Goal: Task Accomplishment & Management: Complete application form

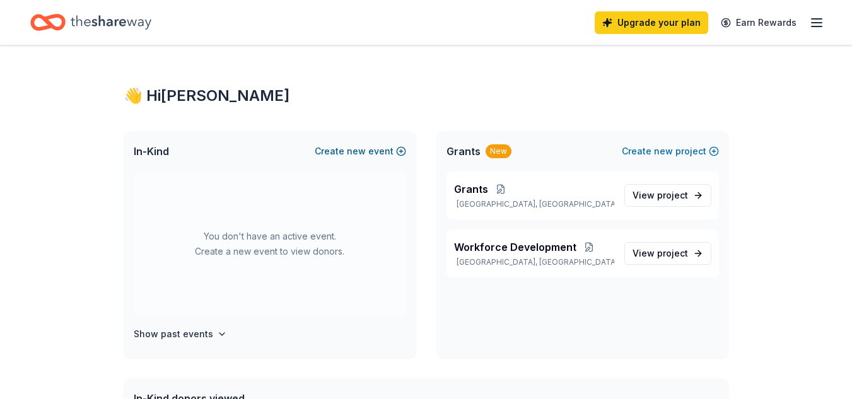
click at [360, 153] on span "new" at bounding box center [356, 151] width 19 height 15
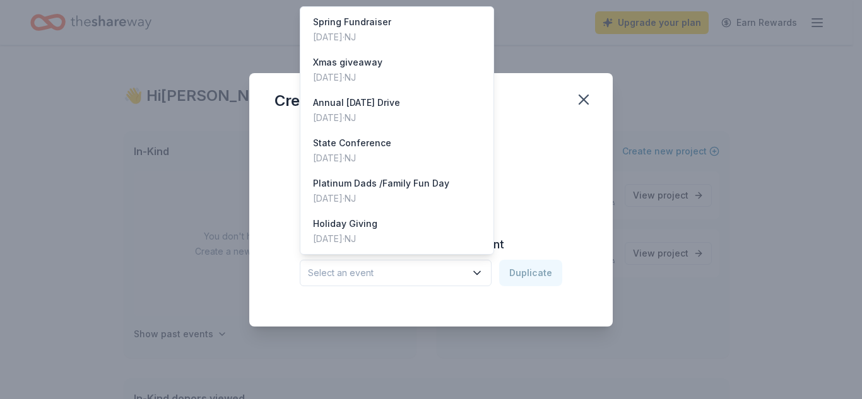
click at [479, 274] on icon "button" at bounding box center [477, 272] width 6 height 3
click at [339, 225] on div "Holiday Giving" at bounding box center [345, 223] width 64 height 15
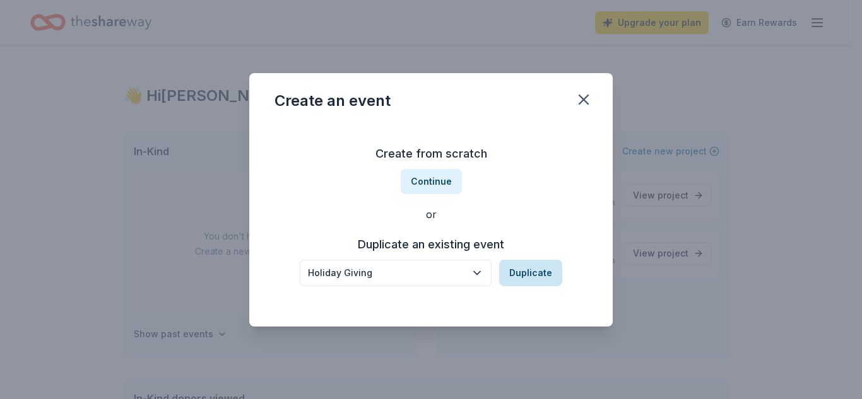
click at [529, 274] on button "Duplicate" at bounding box center [530, 273] width 63 height 26
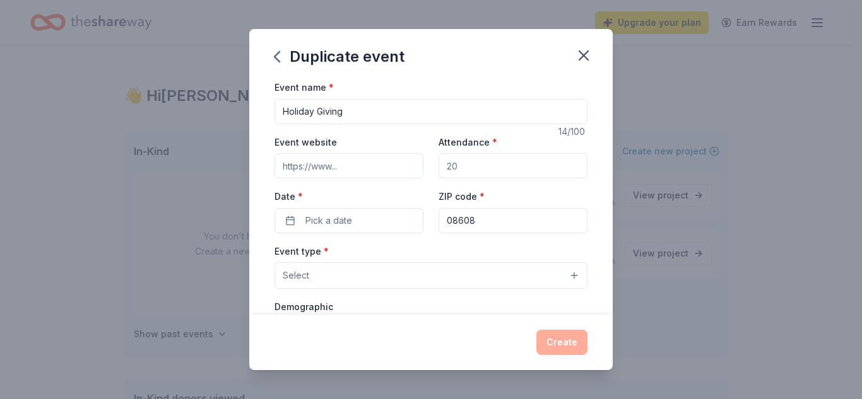
drag, startPoint x: 454, startPoint y: 167, endPoint x: 438, endPoint y: 167, distance: 15.1
click at [438, 167] on input "Attendance *" at bounding box center [512, 165] width 149 height 25
type input "100"
click at [361, 276] on button "Select" at bounding box center [430, 275] width 313 height 26
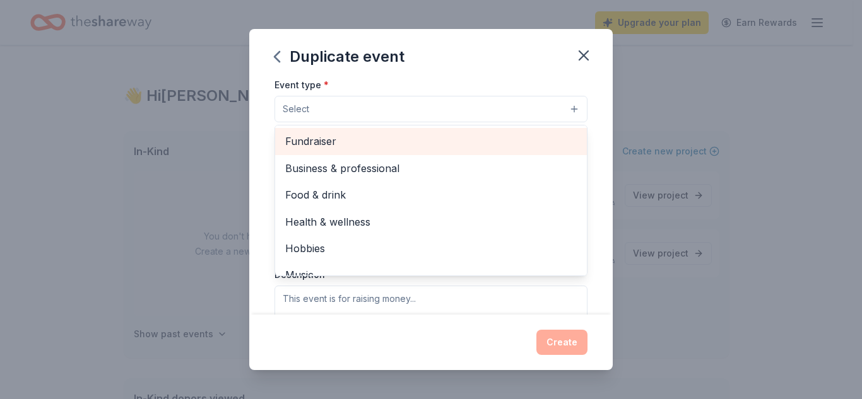
click at [332, 141] on span "Fundraiser" at bounding box center [430, 141] width 291 height 16
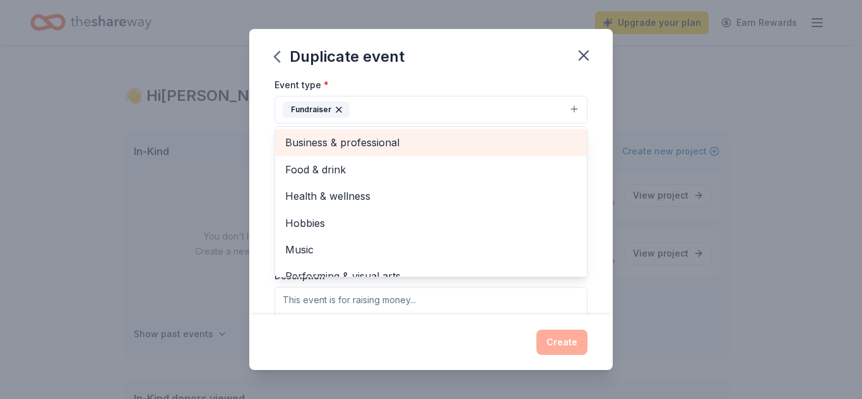
click at [358, 144] on span "Business & professional" at bounding box center [430, 142] width 291 height 16
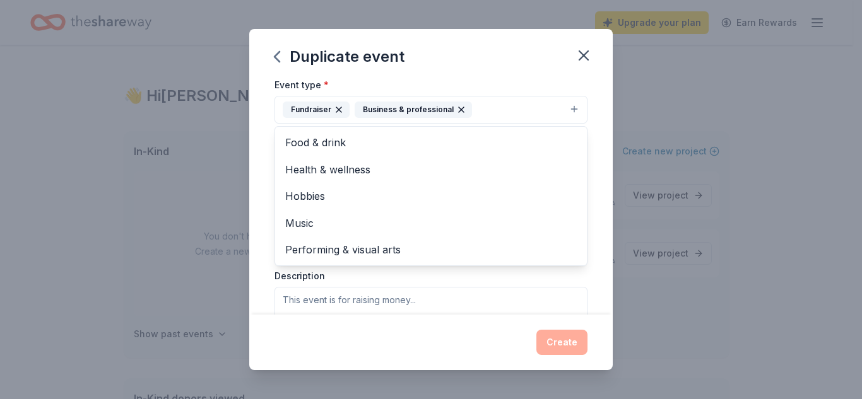
click at [595, 165] on div "Event name * Holiday Giving 14 /100 Event website Attendance * 100 Date * Pick …" at bounding box center [430, 196] width 363 height 235
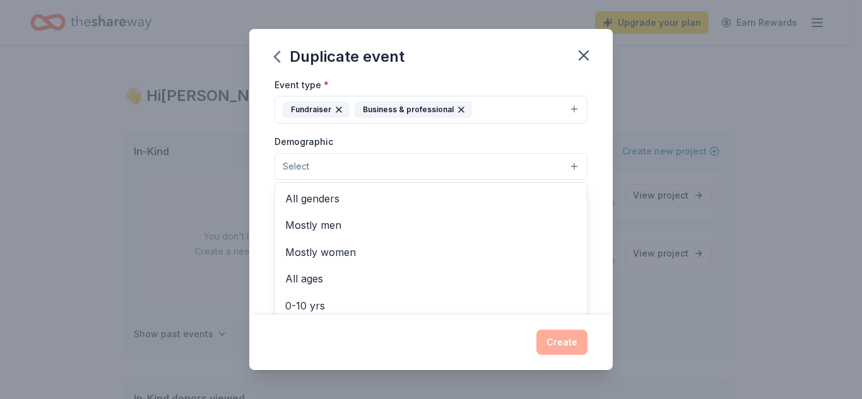
click at [340, 167] on button "Select" at bounding box center [430, 166] width 313 height 26
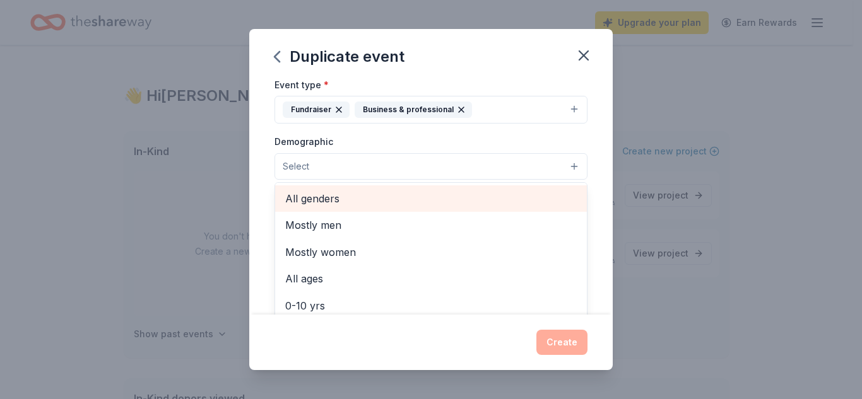
click at [322, 197] on span "All genders" at bounding box center [430, 198] width 291 height 16
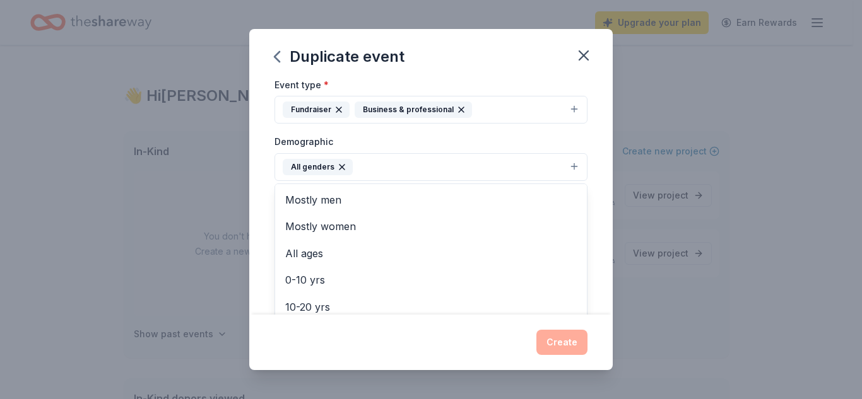
click at [586, 178] on div "Event name * Holiday Giving 14 /100 Event website Attendance * 100 Date * Pick …" at bounding box center [430, 196] width 363 height 235
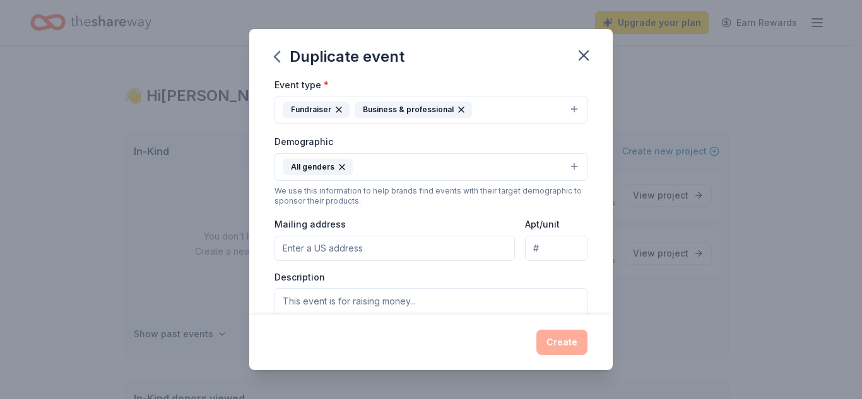
click at [327, 249] on input "Mailing address" at bounding box center [394, 248] width 240 height 25
type input "[STREET_ADDRESS]"
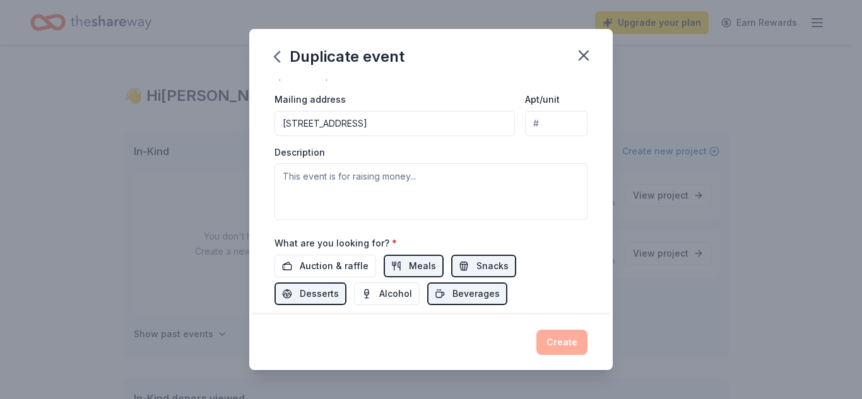
scroll to position [293, 0]
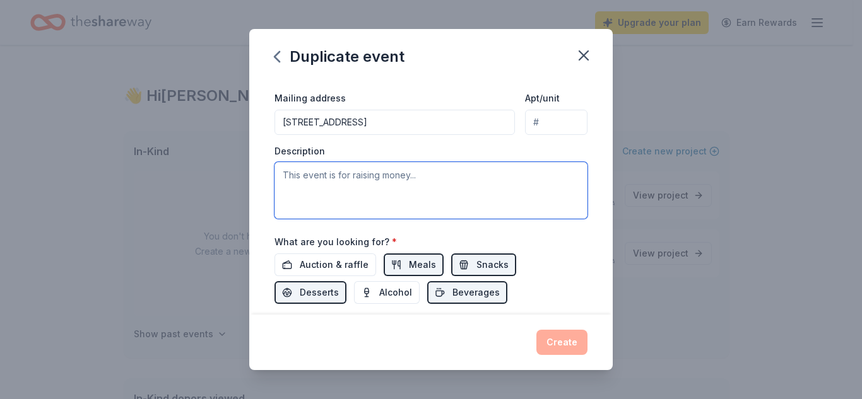
click at [296, 183] on textarea at bounding box center [430, 190] width 313 height 57
type textarea "Annual Holiday giving for the holidays"
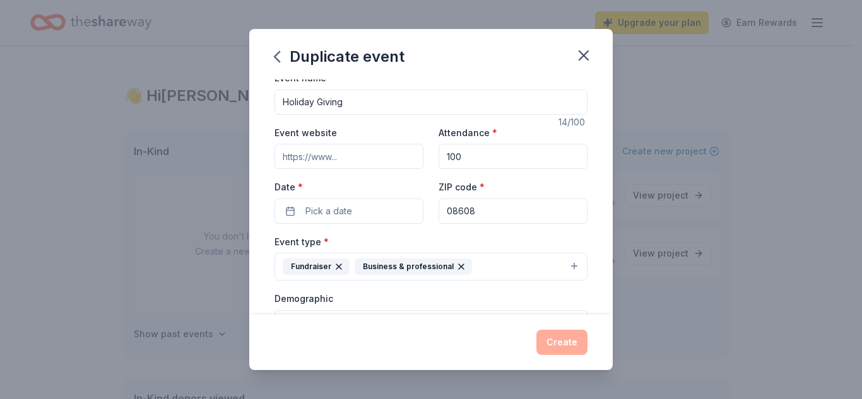
scroll to position [0, 0]
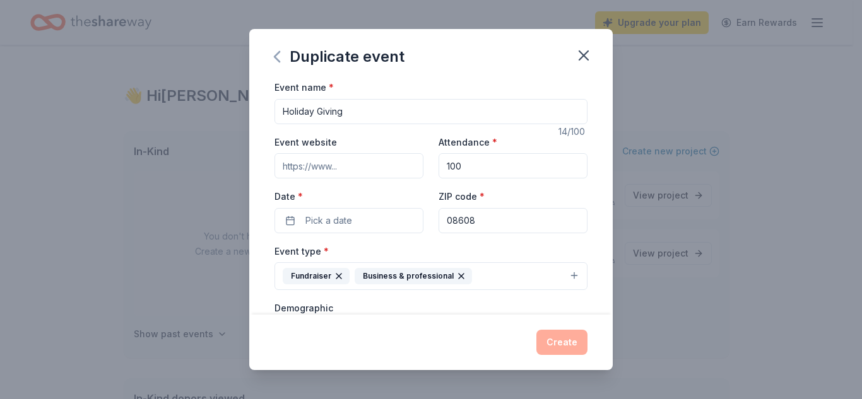
click at [277, 54] on icon "button" at bounding box center [276, 57] width 5 height 10
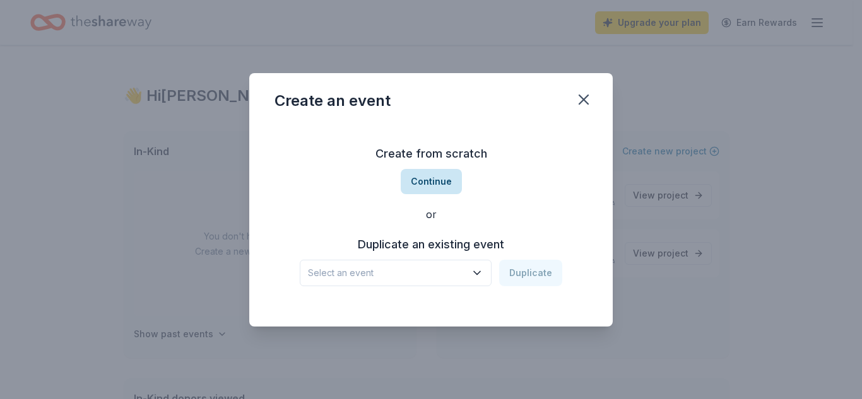
click at [422, 180] on button "Continue" at bounding box center [431, 181] width 61 height 25
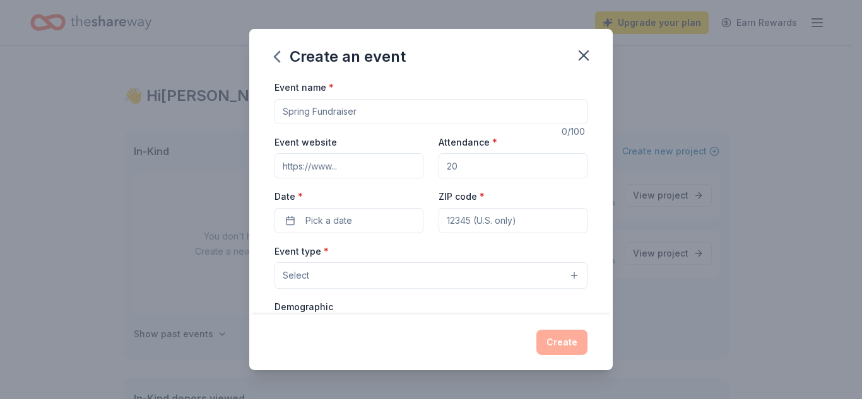
click at [334, 119] on input "Event name *" at bounding box center [430, 111] width 313 height 25
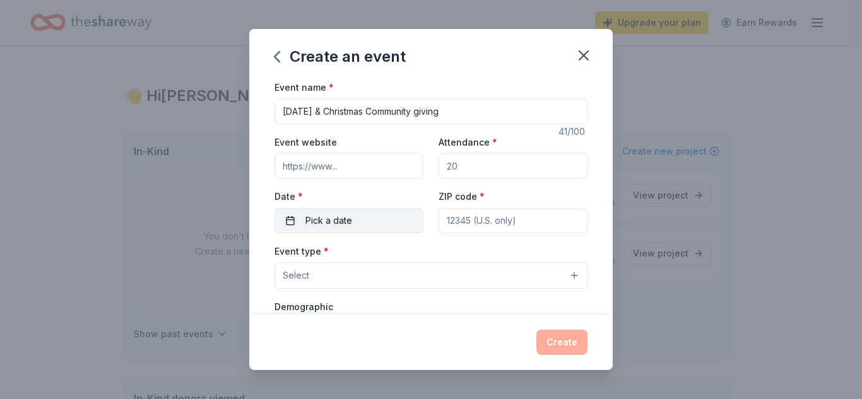
type input "[DATE] & Christmas Community giving"
click at [327, 229] on button "Pick a date" at bounding box center [348, 220] width 149 height 25
click at [327, 216] on span "Pick a date" at bounding box center [328, 220] width 47 height 15
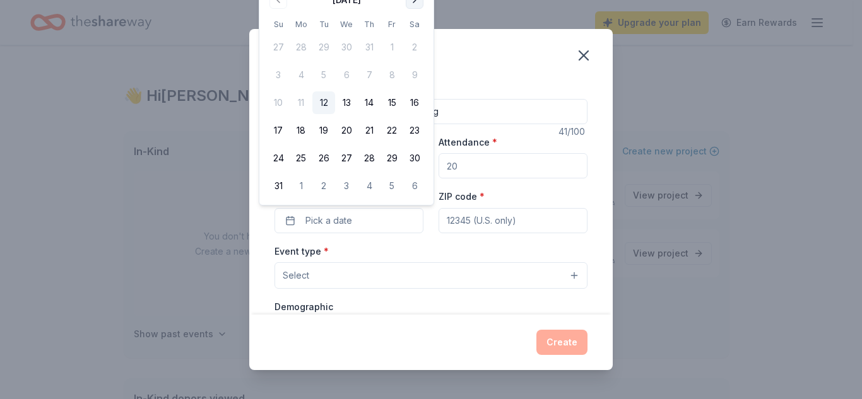
click at [410, 3] on button "Go to next month" at bounding box center [415, 0] width 18 height 18
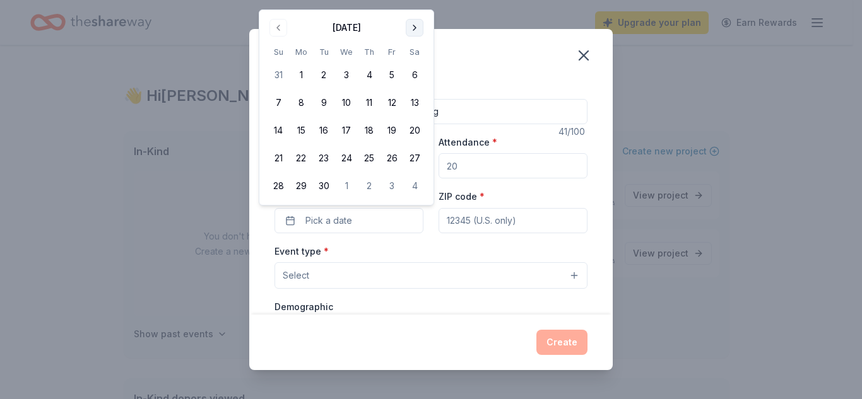
click at [413, 30] on button "Go to next month" at bounding box center [415, 28] width 18 height 18
click at [412, 30] on button "Go to next month" at bounding box center [415, 28] width 18 height 18
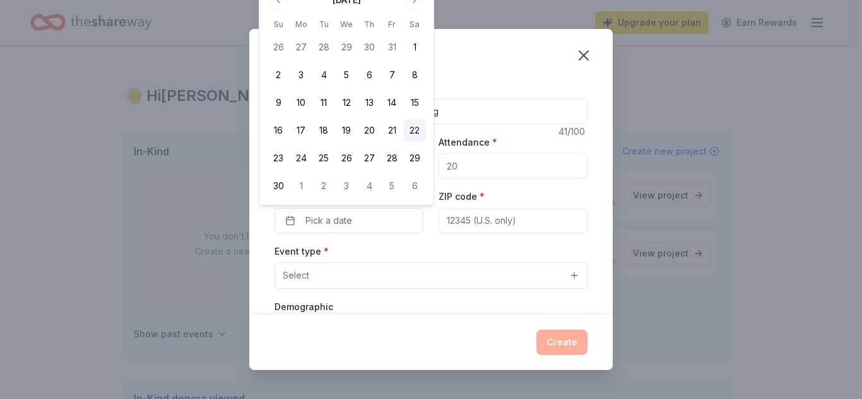
click at [414, 132] on button "22" at bounding box center [414, 130] width 23 height 23
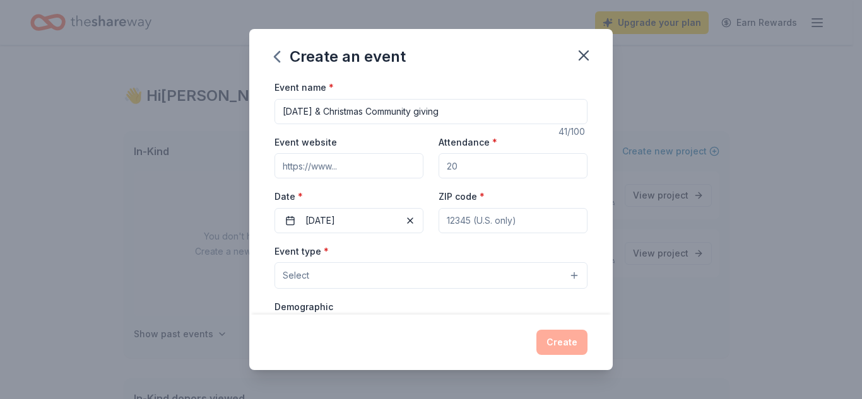
click at [462, 222] on input "ZIP code *" at bounding box center [512, 220] width 149 height 25
type input "08608"
click at [324, 276] on button "Select" at bounding box center [430, 275] width 313 height 26
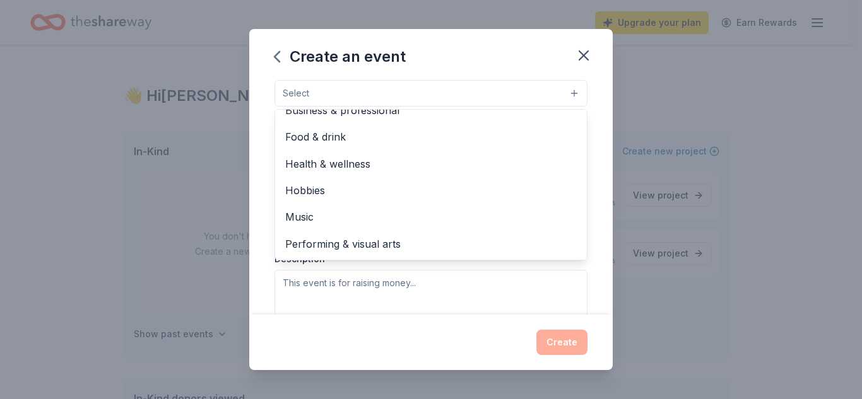
scroll to position [9, 0]
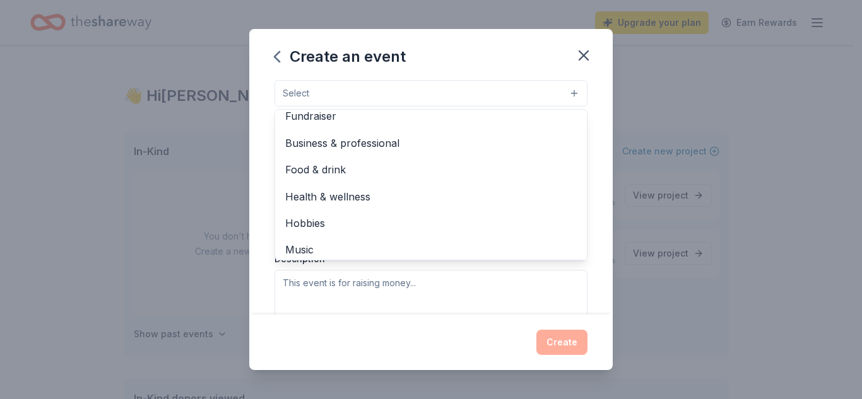
click at [587, 189] on div "Event name * [DATE] & Christmas Community giving 41 /100 Event website Attendan…" at bounding box center [430, 196] width 363 height 235
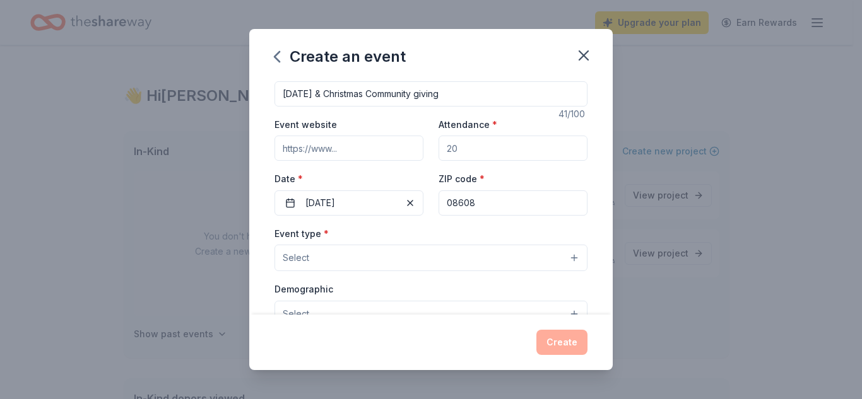
scroll to position [0, 0]
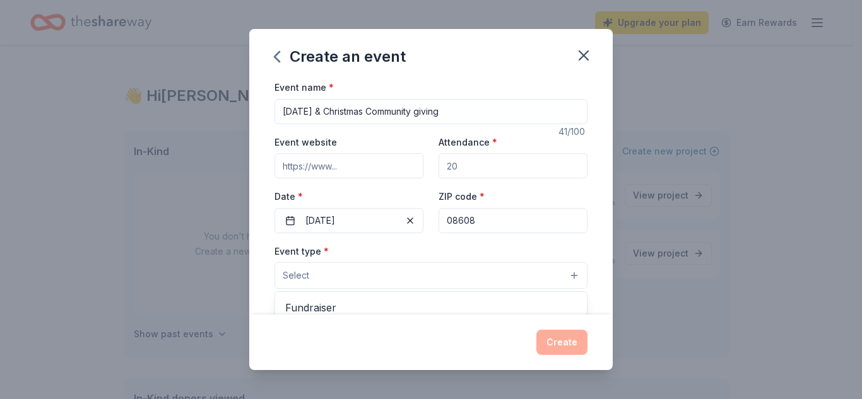
click at [330, 280] on button "Select" at bounding box center [430, 275] width 313 height 26
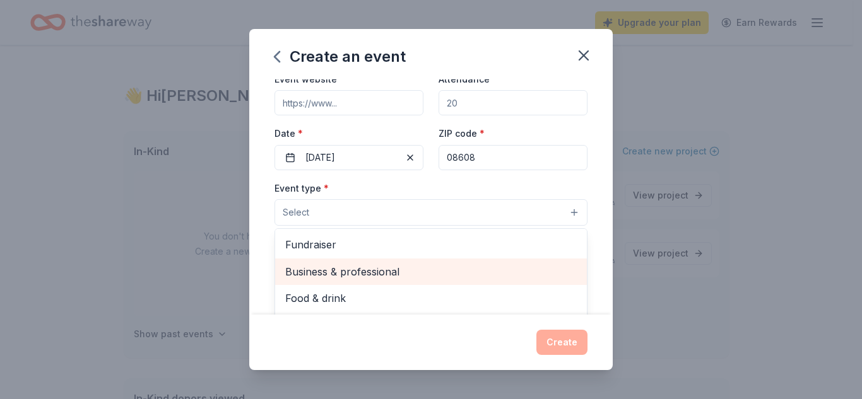
click at [327, 270] on span "Business & professional" at bounding box center [430, 272] width 291 height 16
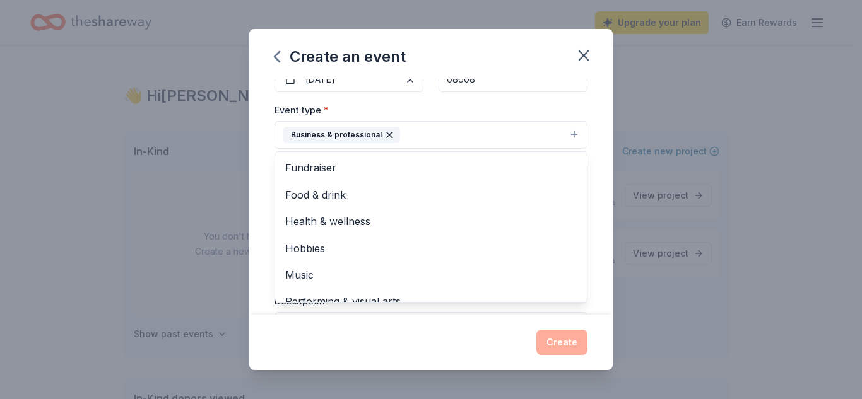
scroll to position [189, 0]
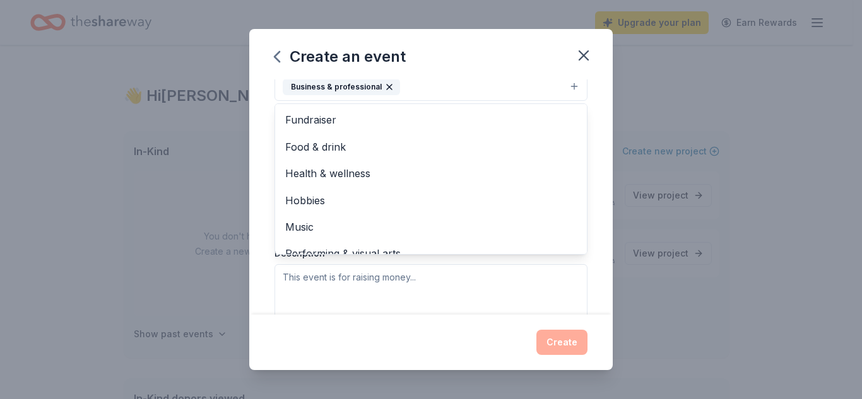
click at [593, 184] on div "Event name * [DATE] & Christmas Community giving 41 /100 Event website Attendan…" at bounding box center [430, 196] width 363 height 235
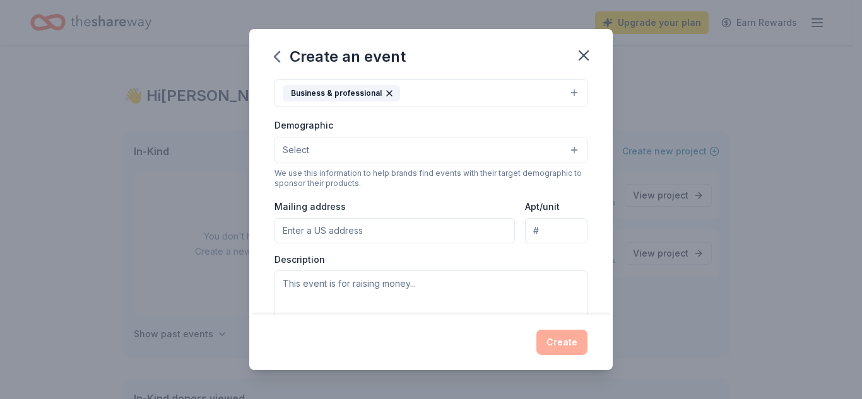
click at [293, 153] on span "Select" at bounding box center [296, 150] width 26 height 15
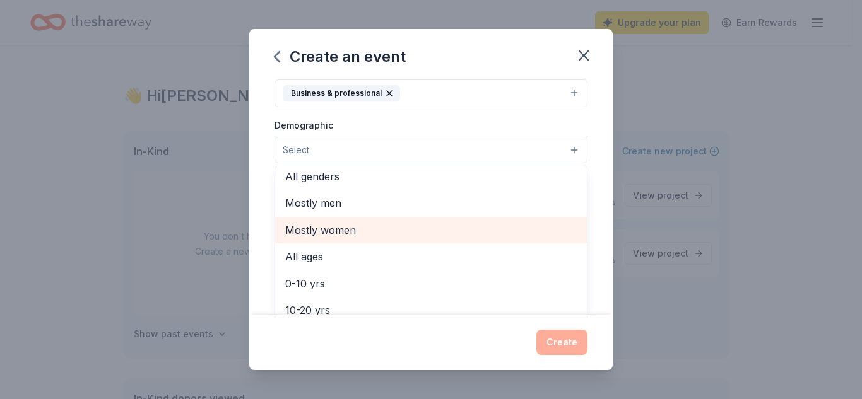
scroll to position [0, 0]
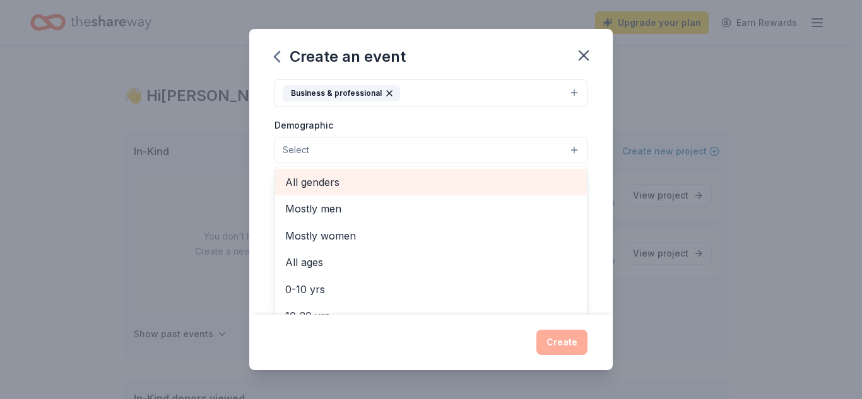
click at [316, 180] on span "All genders" at bounding box center [430, 182] width 291 height 16
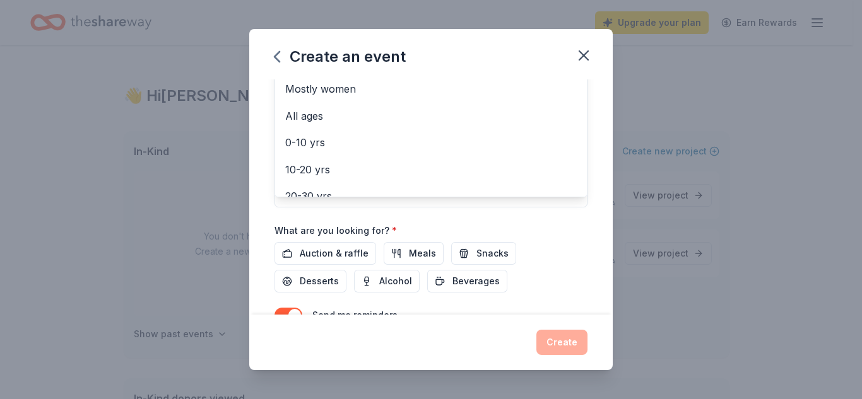
scroll to position [309, 0]
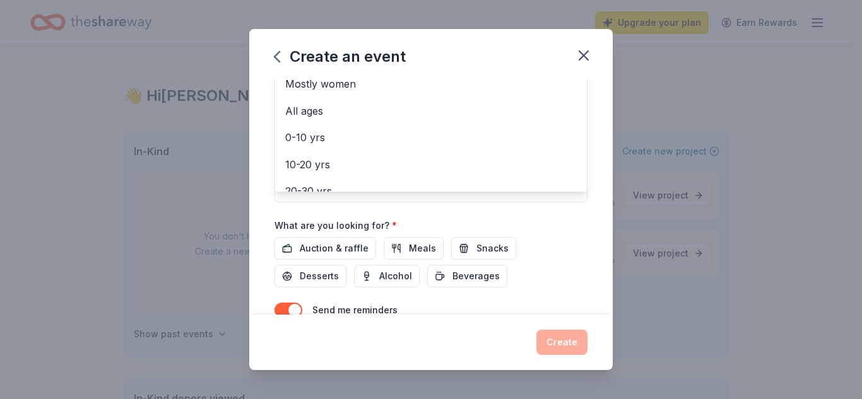
click at [585, 189] on div "Event name * [DATE] & Christmas Community giving 41 /100 Event website Attendan…" at bounding box center [430, 196] width 363 height 235
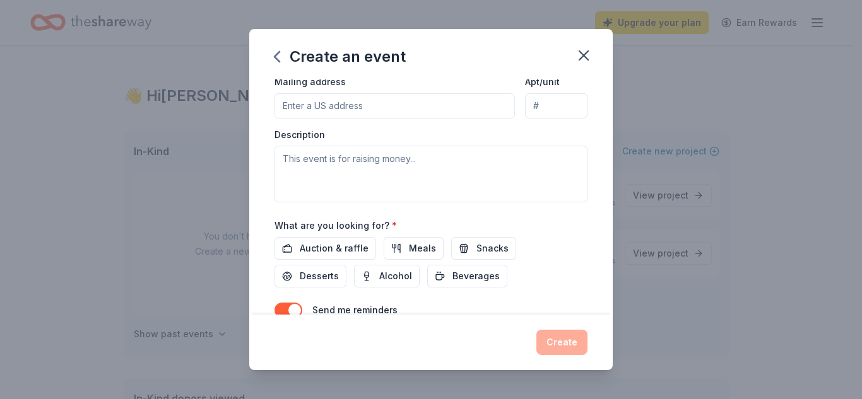
scroll to position [137, 0]
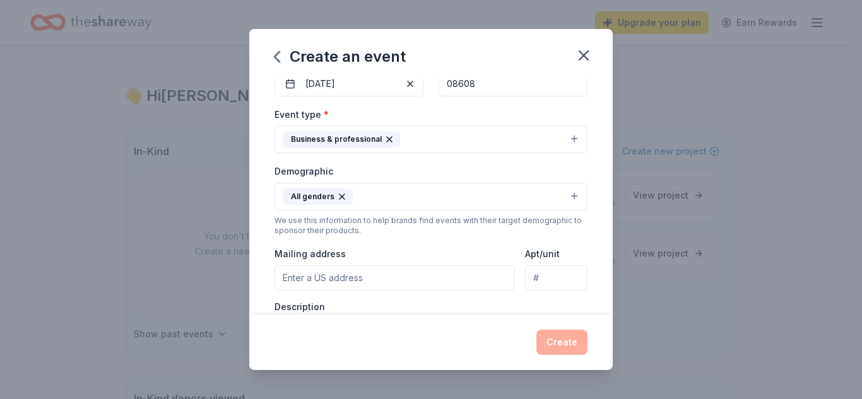
click at [315, 279] on input "Mailing address" at bounding box center [394, 278] width 240 height 25
type input "[STREET_ADDRESS]"
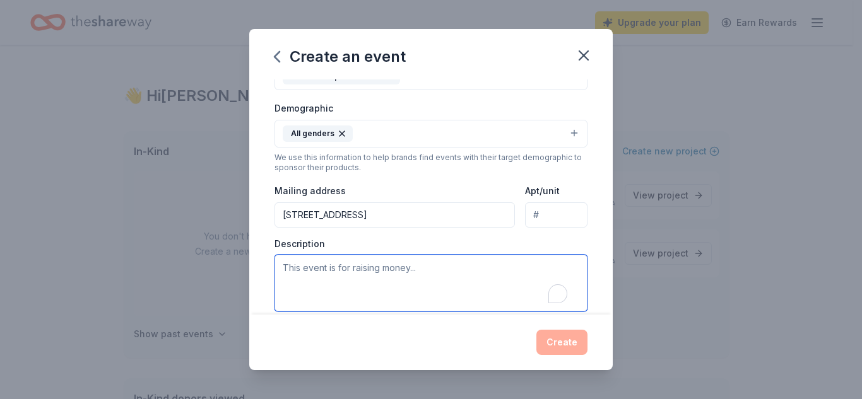
click at [285, 268] on textarea "To enrich screen reader interactions, please activate Accessibility in Grammarl…" at bounding box center [430, 283] width 313 height 57
type textarea "This event is all about giving back to the community."
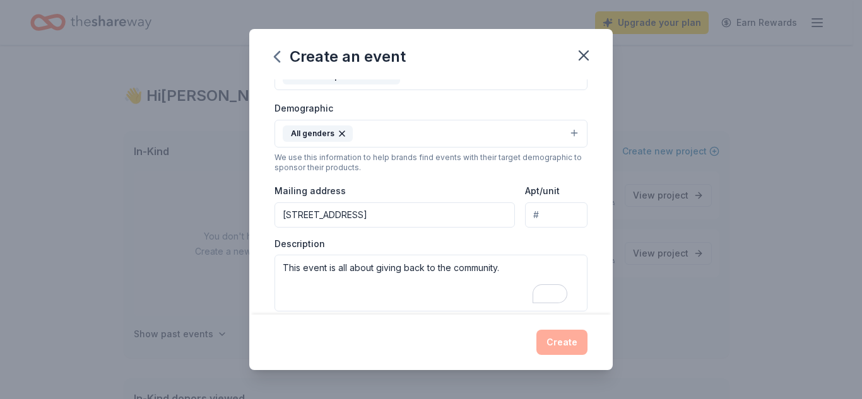
click at [591, 266] on div "Event name * [DATE] & Christmas Community giving 41 /100 Event website Attendan…" at bounding box center [430, 196] width 363 height 235
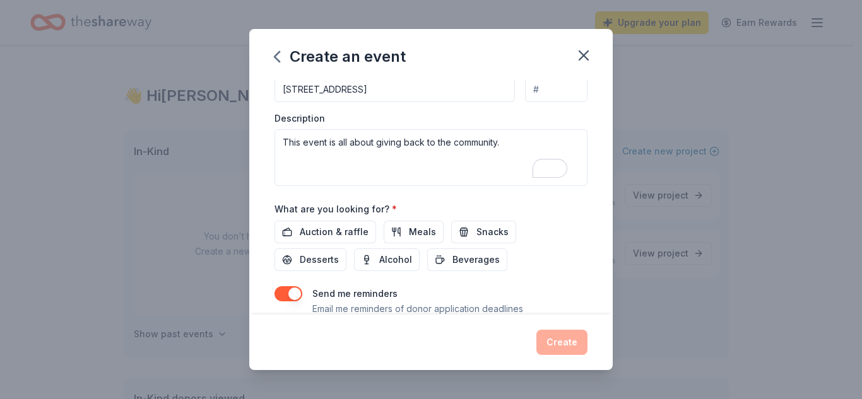
scroll to position [326, 0]
click at [302, 259] on span "Desserts" at bounding box center [319, 259] width 39 height 15
click at [312, 231] on span "Auction & raffle" at bounding box center [334, 231] width 69 height 15
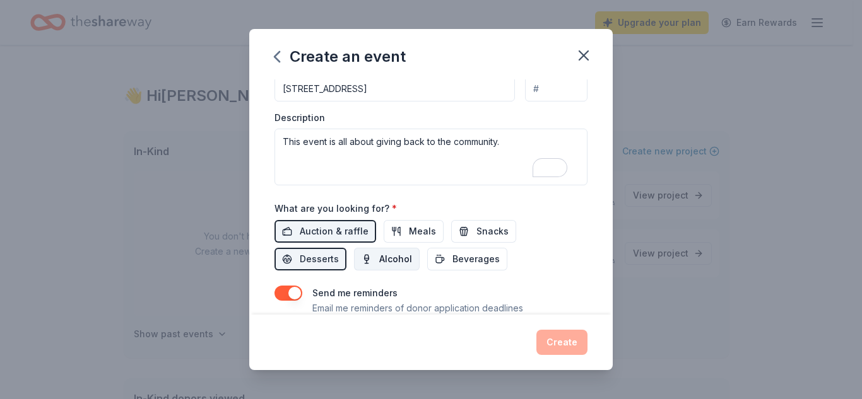
click at [392, 252] on span "Alcohol" at bounding box center [395, 259] width 33 height 15
click at [393, 237] on button "Meals" at bounding box center [413, 231] width 60 height 23
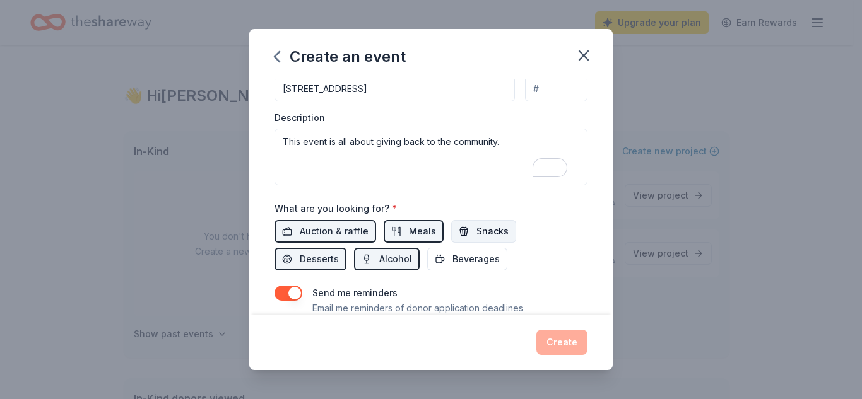
click at [477, 223] on button "Snacks" at bounding box center [483, 231] width 65 height 23
click at [471, 258] on span "Beverages" at bounding box center [475, 259] width 47 height 15
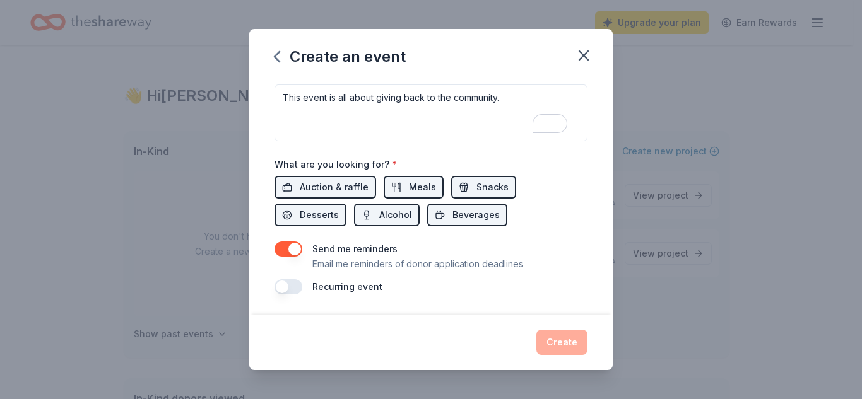
click at [560, 346] on div "Create" at bounding box center [430, 342] width 313 height 25
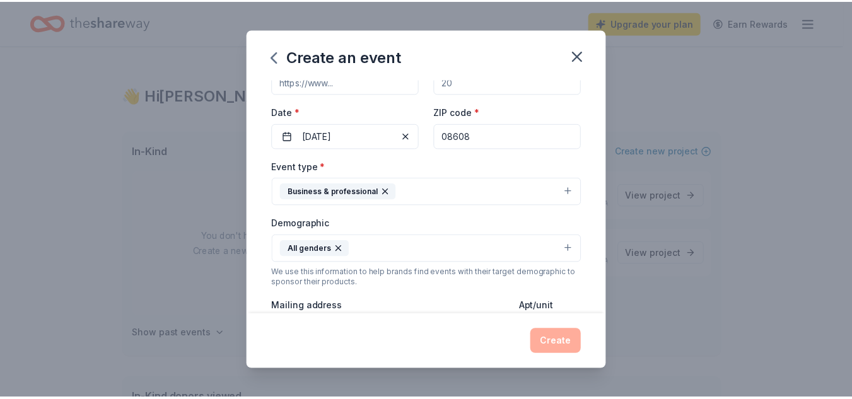
scroll to position [36, 0]
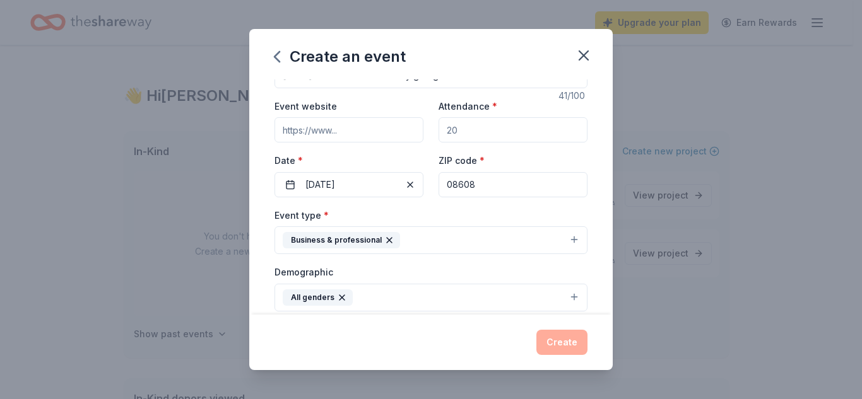
click at [595, 173] on div "Event name * [DATE] & Christmas Community giving 41 /100 Event website Attendan…" at bounding box center [430, 196] width 363 height 235
drag, startPoint x: 460, startPoint y: 131, endPoint x: 442, endPoint y: 130, distance: 18.3
click at [442, 130] on input "Attendance *" at bounding box center [512, 129] width 149 height 25
type input "100"
click at [556, 339] on button "Create" at bounding box center [561, 342] width 51 height 25
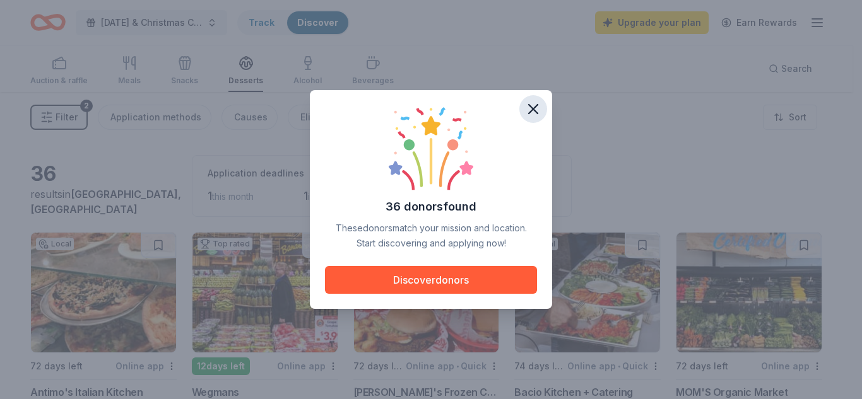
click at [535, 105] on icon "button" at bounding box center [533, 109] width 18 height 18
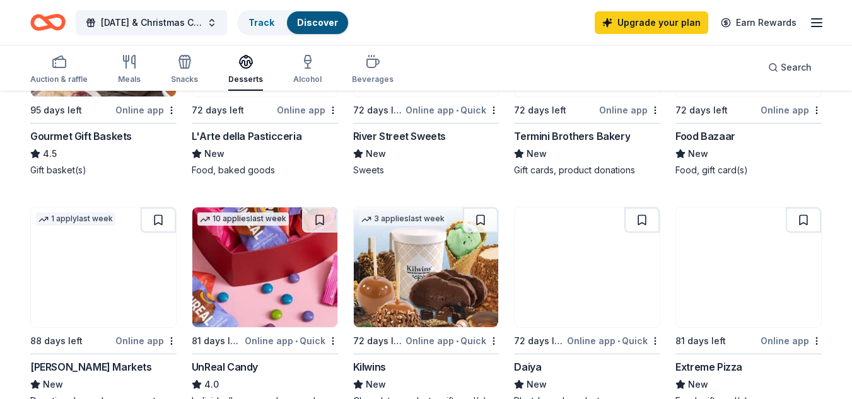
scroll to position [378, 0]
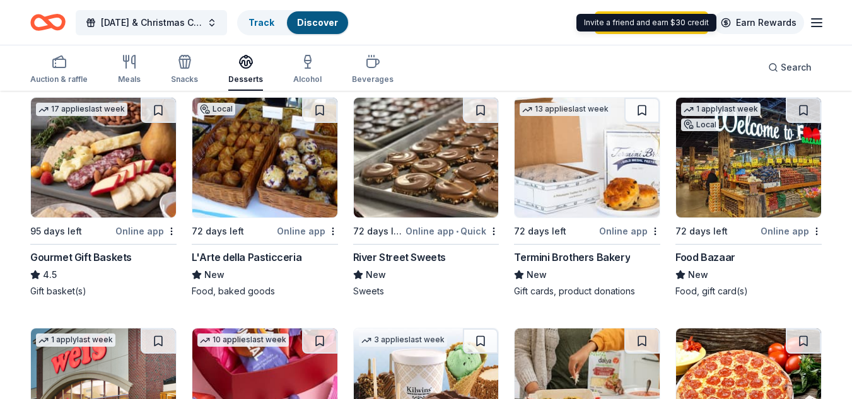
click at [793, 25] on link "Earn Rewards" at bounding box center [758, 22] width 91 height 23
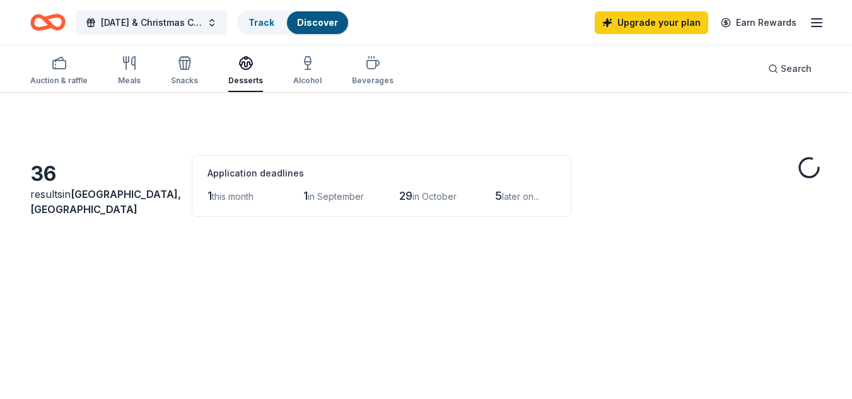
scroll to position [378, 0]
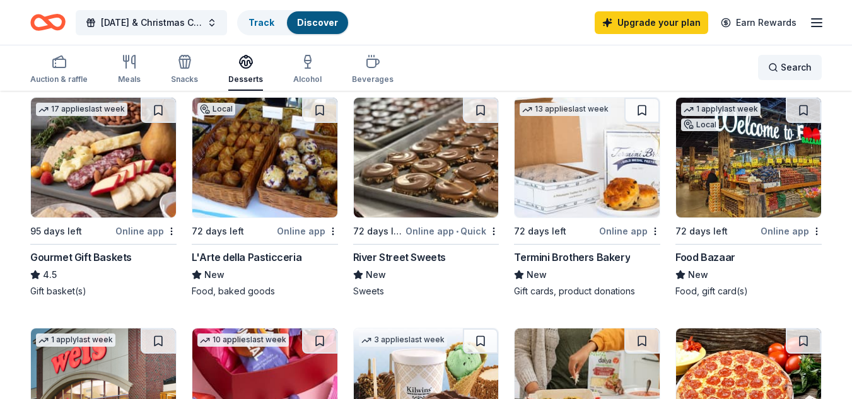
click at [776, 70] on div "Search" at bounding box center [790, 67] width 44 height 15
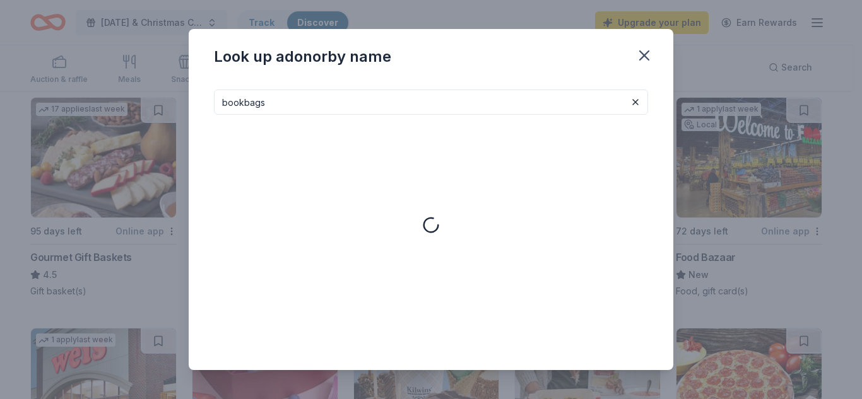
type input "bookbags"
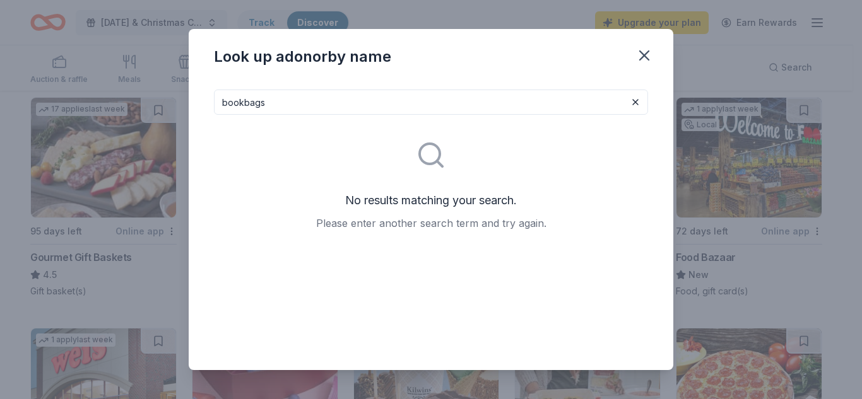
click at [648, 52] on icon "button" at bounding box center [644, 56] width 18 height 18
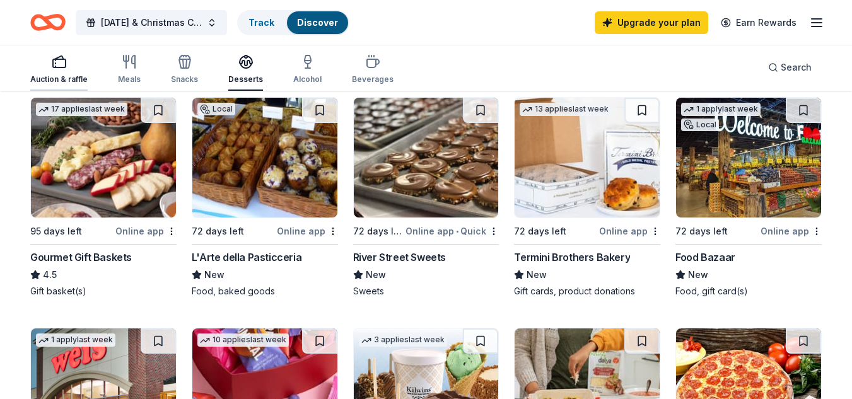
click at [61, 61] on icon "button" at bounding box center [59, 61] width 15 height 15
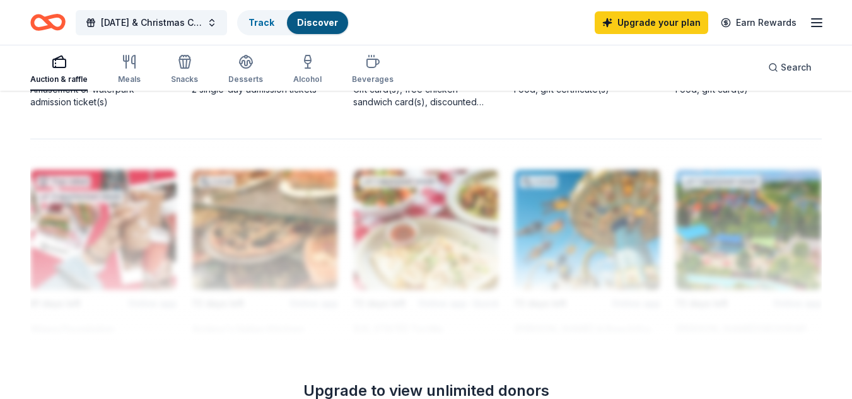
scroll to position [1072, 0]
